Goal: Information Seeking & Learning: Learn about a topic

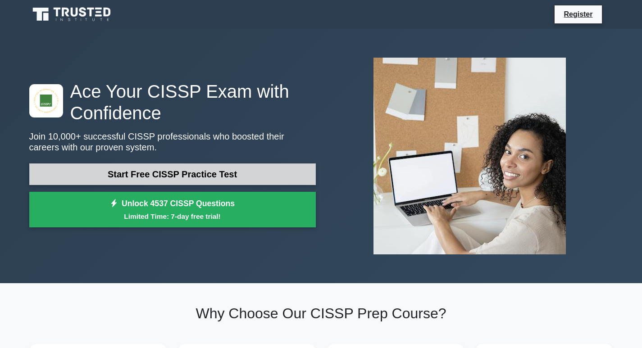
click at [154, 177] on link "Start Free CISSP Practice Test" at bounding box center [172, 174] width 286 height 22
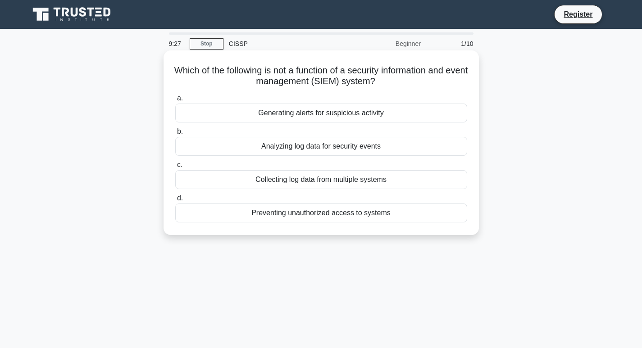
click at [308, 117] on div "Generating alerts for suspicious activity" at bounding box center [321, 113] width 292 height 19
click at [175, 101] on input "a. Generating alerts for suspicious activity" at bounding box center [175, 98] width 0 height 6
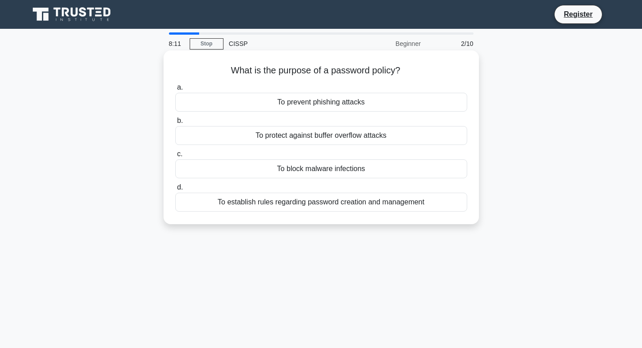
click at [274, 202] on div "To establish rules regarding password creation and management" at bounding box center [321, 202] width 292 height 19
click at [175, 190] on input "d. To establish rules regarding password creation and management" at bounding box center [175, 188] width 0 height 6
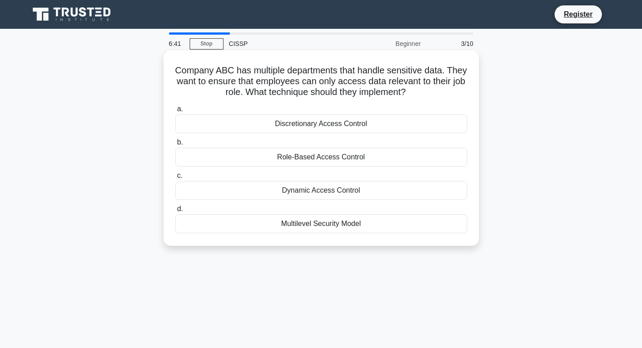
click at [324, 160] on div "Role-Based Access Control" at bounding box center [321, 157] width 292 height 19
click at [175, 145] on input "b. Role-Based Access Control" at bounding box center [175, 143] width 0 height 6
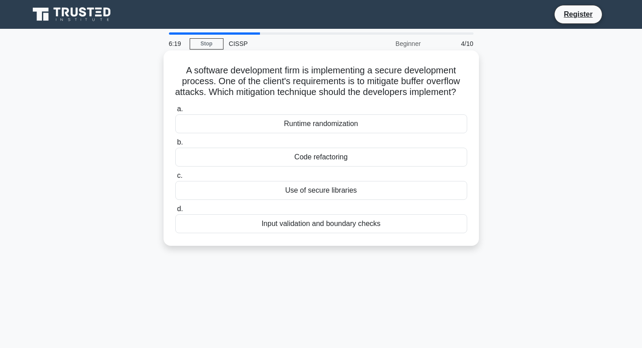
click at [353, 233] on div "Input validation and boundary checks" at bounding box center [321, 223] width 292 height 19
click at [175, 212] on input "d. Input validation and boundary checks" at bounding box center [175, 209] width 0 height 6
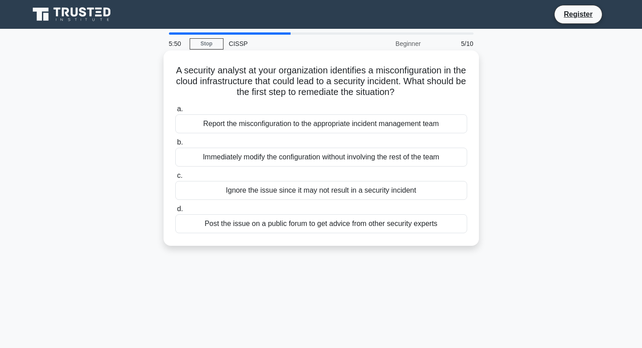
click at [323, 227] on div "Post the issue on a public forum to get advice from other security experts" at bounding box center [321, 223] width 292 height 19
click at [175, 212] on input "d. Post the issue on a public forum to get advice from other security experts" at bounding box center [175, 209] width 0 height 6
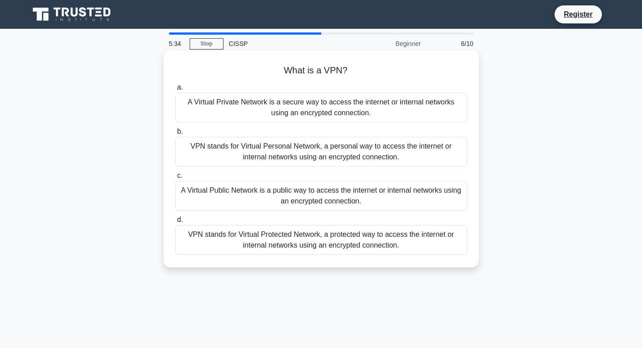
click at [240, 114] on div "A Virtual Private Network is a secure way to access the internet or internal ne…" at bounding box center [321, 108] width 292 height 30
click at [175, 91] on input "a. A Virtual Private Network is a secure way to access the internet or internal…" at bounding box center [175, 88] width 0 height 6
